Goal: Task Accomplishment & Management: Check status

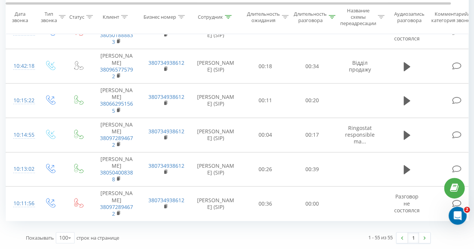
scroll to position [1795, 0]
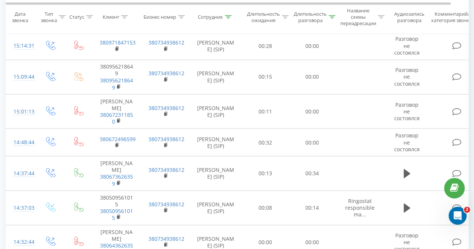
scroll to position [483, 0]
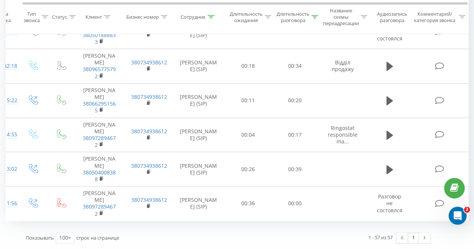
scroll to position [1864, 0]
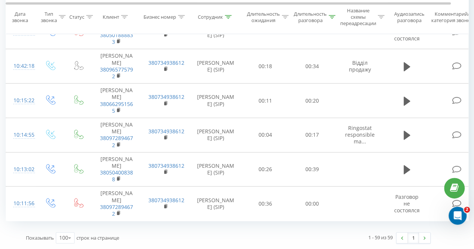
scroll to position [1932, 0]
